Goal: Find specific page/section: Find specific page/section

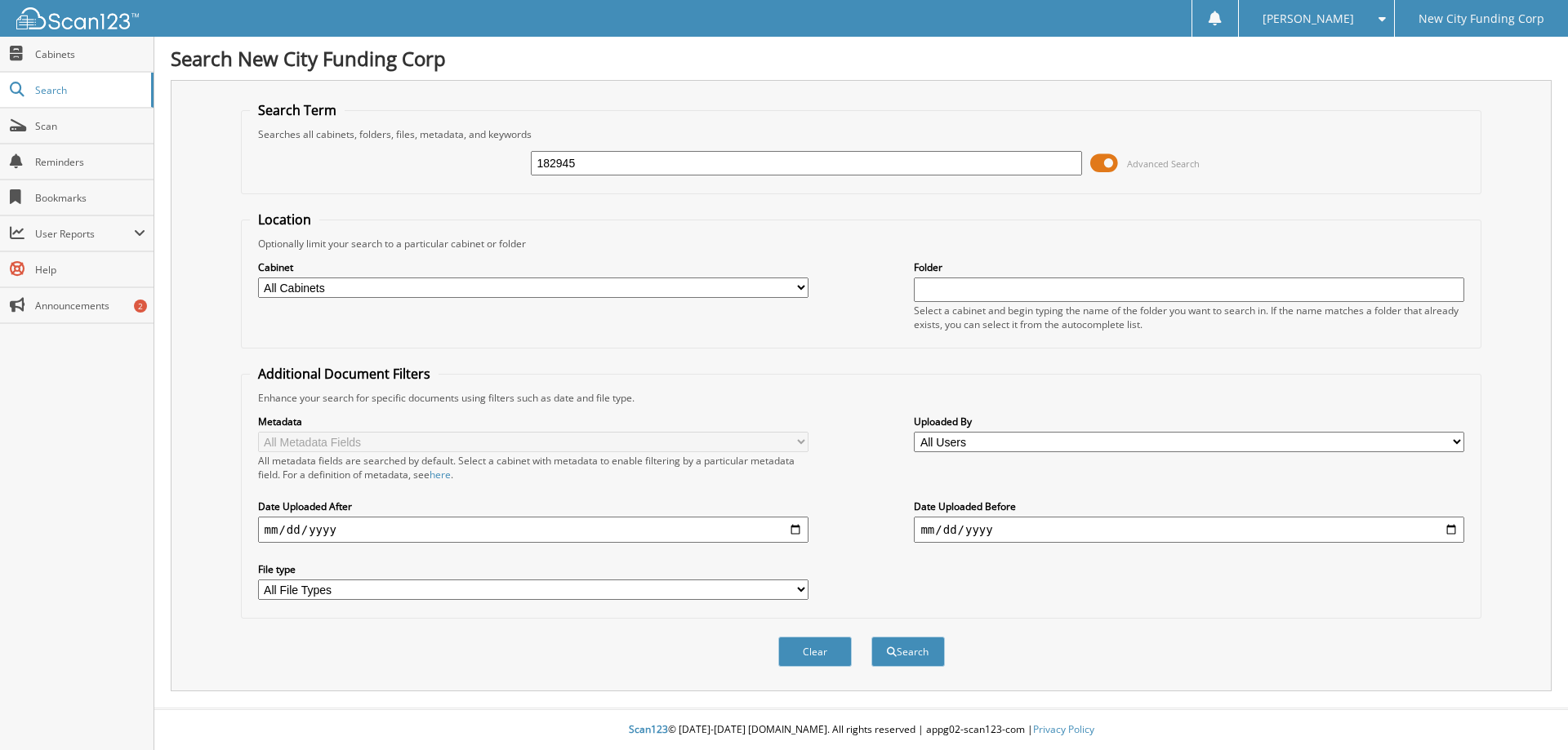
type input "182945"
click at [871, 637] on button "Search" at bounding box center [907, 651] width 74 height 30
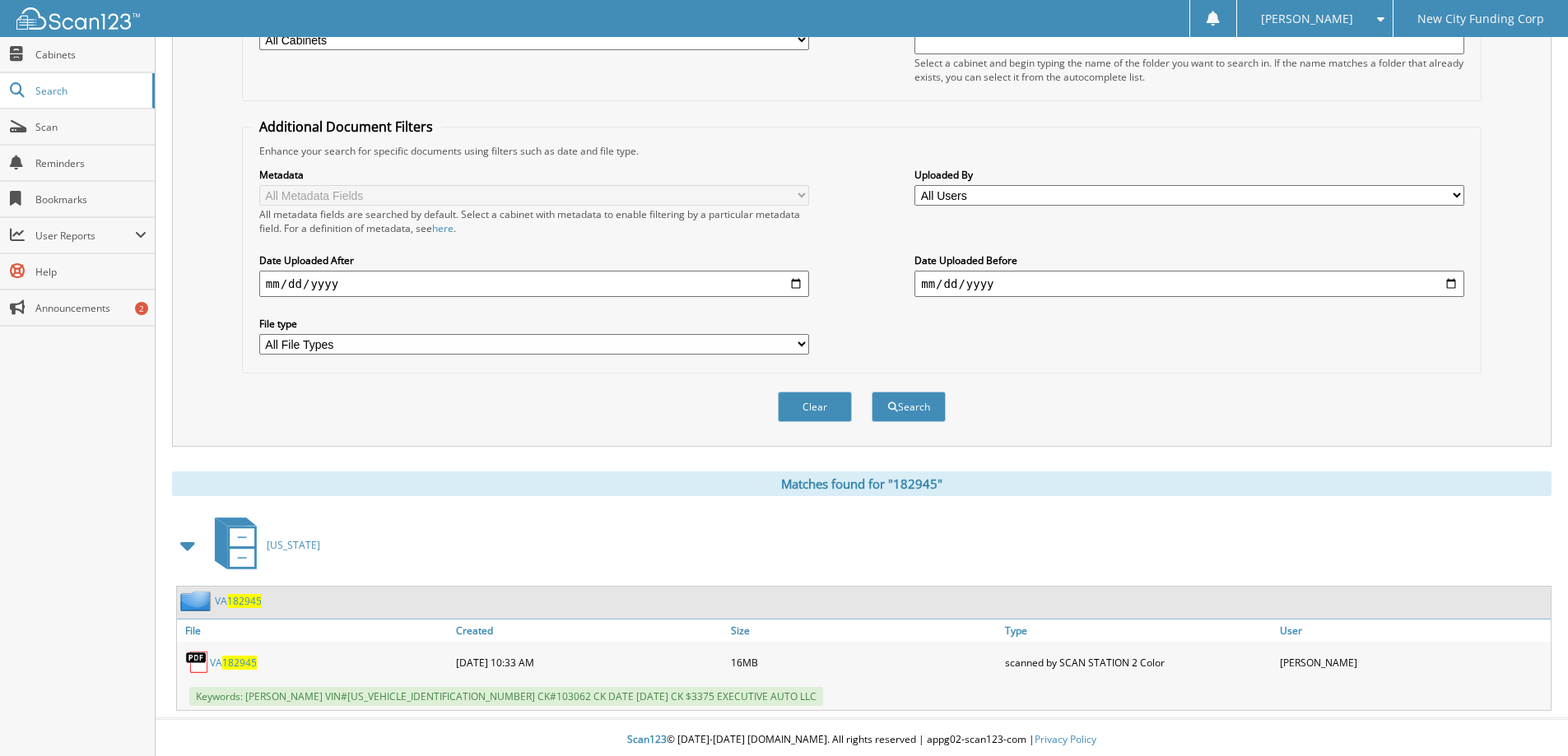
scroll to position [255, 0]
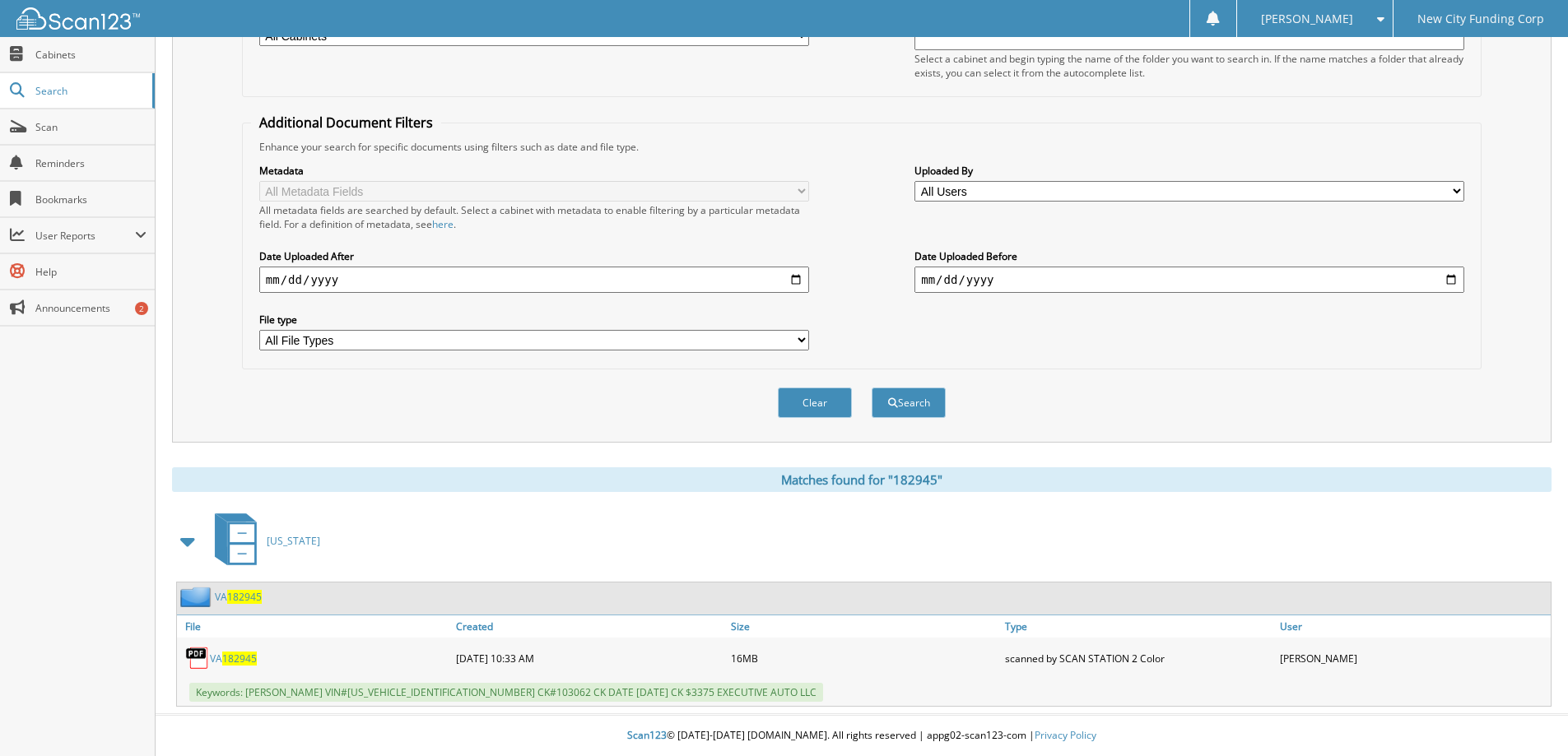
click at [238, 659] on span "182945" at bounding box center [240, 658] width 35 height 14
